Goal: Task Accomplishment & Management: Manage account settings

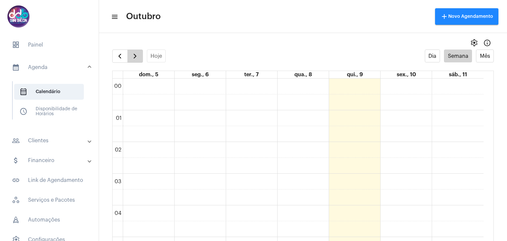
click at [133, 53] on span "button" at bounding box center [135, 56] width 8 height 8
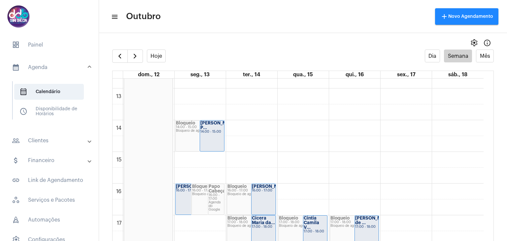
scroll to position [422, 0]
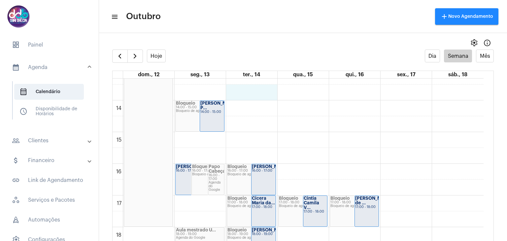
click at [258, 96] on div "00 01 02 03 04 05 06 07 08 09 10 11 12 13 14 15 16 17 18 19 20 21 22 23 Feriado…" at bounding box center [298, 37] width 371 height 760
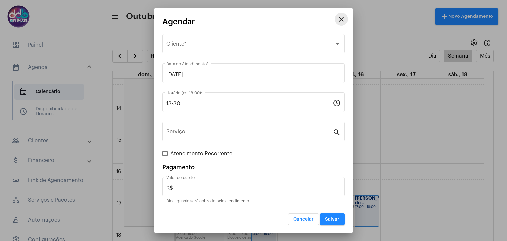
click at [340, 22] on mat-icon "close" at bounding box center [341, 20] width 8 height 8
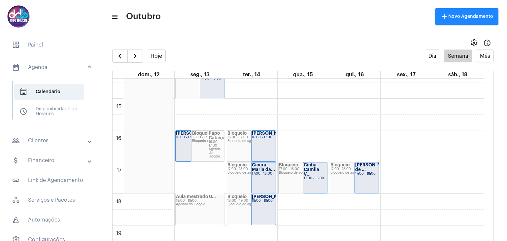
scroll to position [455, 0]
click at [260, 167] on strong "Cicera Maria da..." at bounding box center [263, 167] width 23 height 9
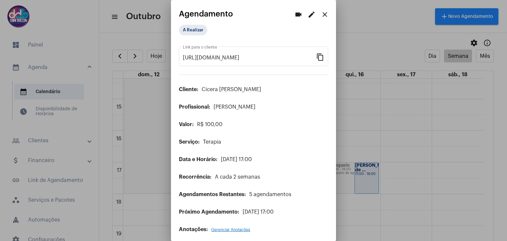
click at [321, 14] on mat-icon "close" at bounding box center [325, 15] width 8 height 8
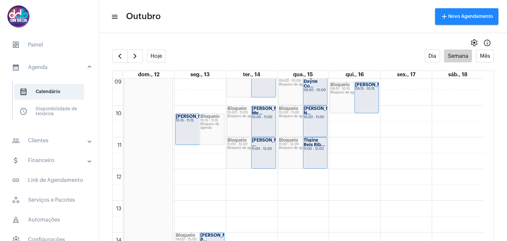
scroll to position [224, 0]
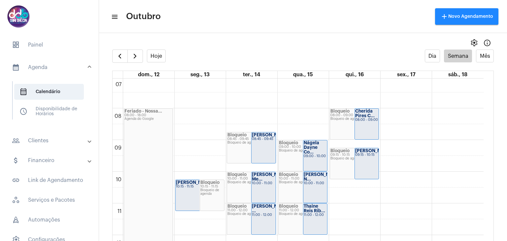
click at [260, 185] on div "10:00 - 11:00" at bounding box center [263, 183] width 23 height 4
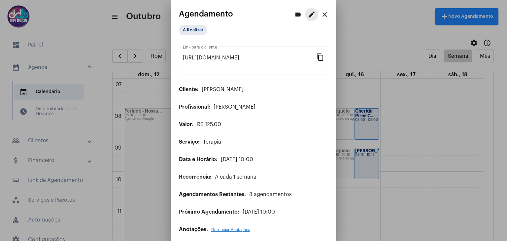
click at [308, 16] on mat-icon "edit" at bounding box center [312, 15] width 8 height 8
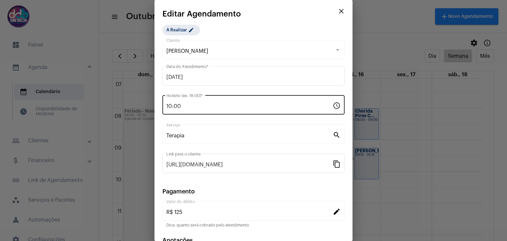
click at [194, 102] on div "10:00 Horário (ex: 18:00) *" at bounding box center [249, 104] width 166 height 21
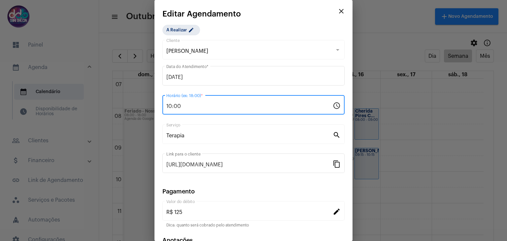
click at [190, 109] on input "10:00" at bounding box center [249, 106] width 166 height 6
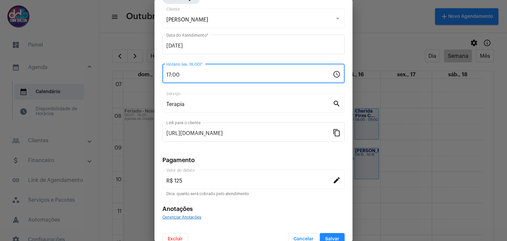
scroll to position [42, 0]
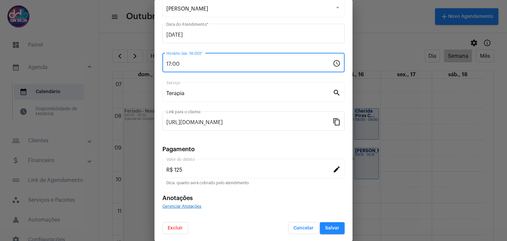
type input "17:00"
click at [331, 226] on span "Salvar" at bounding box center [332, 228] width 14 height 5
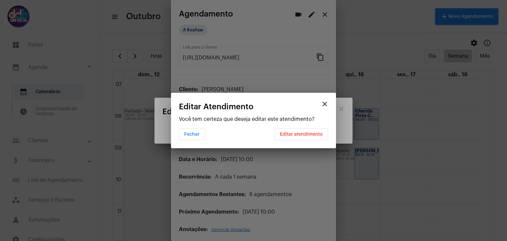
scroll to position [0, 0]
click at [312, 133] on span "Editar atendimento" at bounding box center [301, 134] width 43 height 5
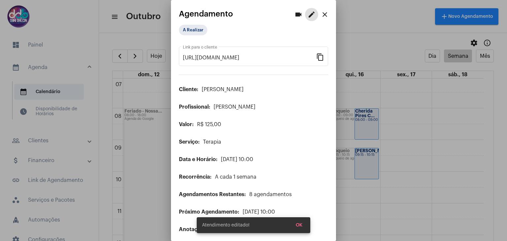
click at [321, 13] on mat-icon "close" at bounding box center [325, 15] width 8 height 8
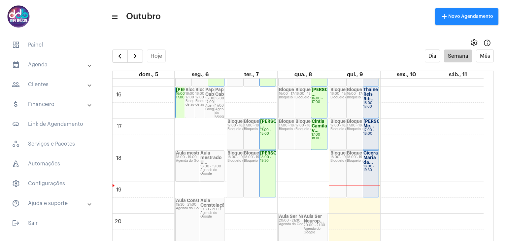
scroll to position [488, 0]
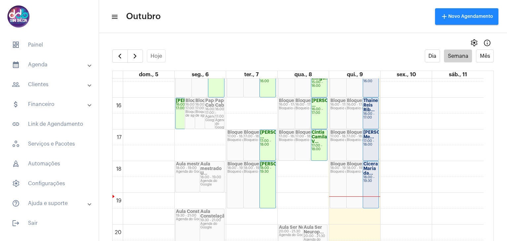
click at [373, 171] on div "Cicera Maria da..." at bounding box center [370, 169] width 15 height 14
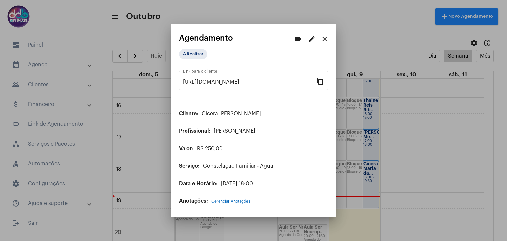
click at [315, 37] on button "edit" at bounding box center [311, 38] width 13 height 13
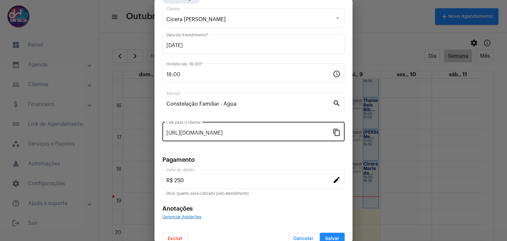
scroll to position [42, 0]
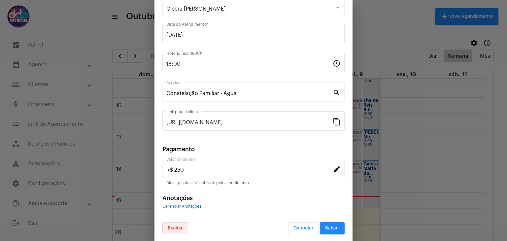
click at [183, 227] on button "Excluir" at bounding box center [175, 228] width 26 height 12
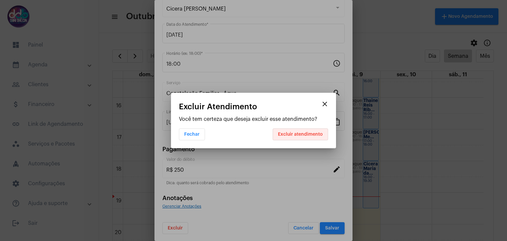
click at [309, 131] on button "Excluir atendimento" at bounding box center [300, 134] width 55 height 12
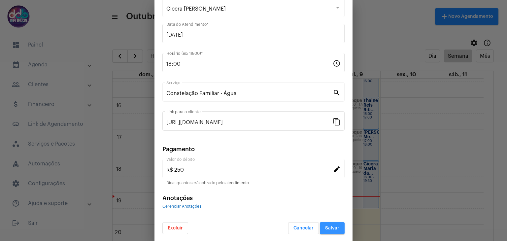
click at [325, 226] on span "Salvar" at bounding box center [332, 228] width 14 height 5
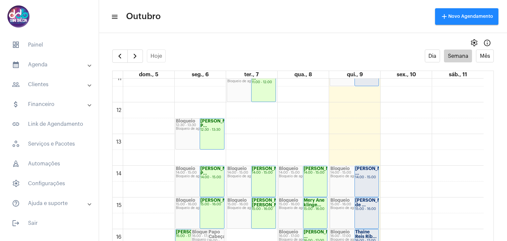
scroll to position [356, 0]
